Goal: Use online tool/utility

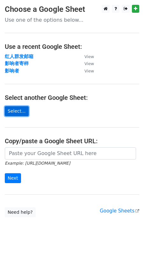
click at [14, 108] on link "Select..." at bounding box center [17, 111] width 24 height 10
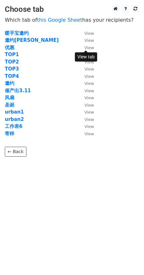
click at [86, 45] on small "View" at bounding box center [90, 47] width 10 height 5
click at [12, 47] on strong "优惠" at bounding box center [10, 48] width 10 height 6
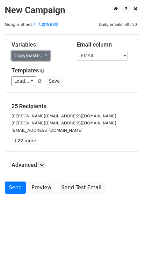
click at [43, 55] on link "Copy/paste..." at bounding box center [30, 56] width 39 height 10
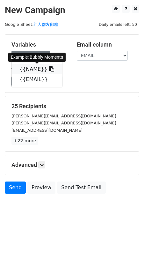
click at [49, 70] on icon at bounding box center [51, 68] width 5 height 5
